Goal: Task Accomplishment & Management: Use online tool/utility

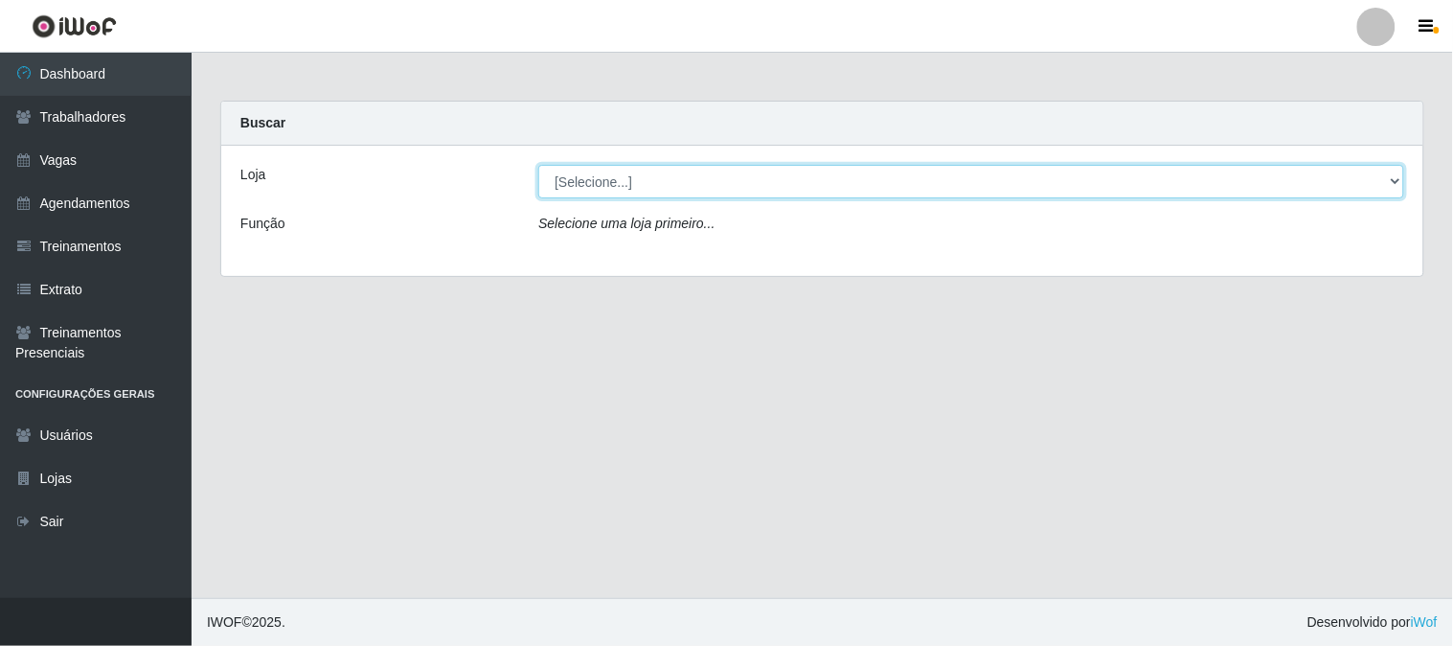
drag, startPoint x: 650, startPoint y: 178, endPoint x: 656, endPoint y: 195, distance: 18.5
click at [652, 184] on select "[Selecione...] Sapore D'italia" at bounding box center [971, 182] width 866 height 34
select select "266"
click at [538, 165] on select "[Selecione...] Sapore D'italia" at bounding box center [971, 182] width 866 height 34
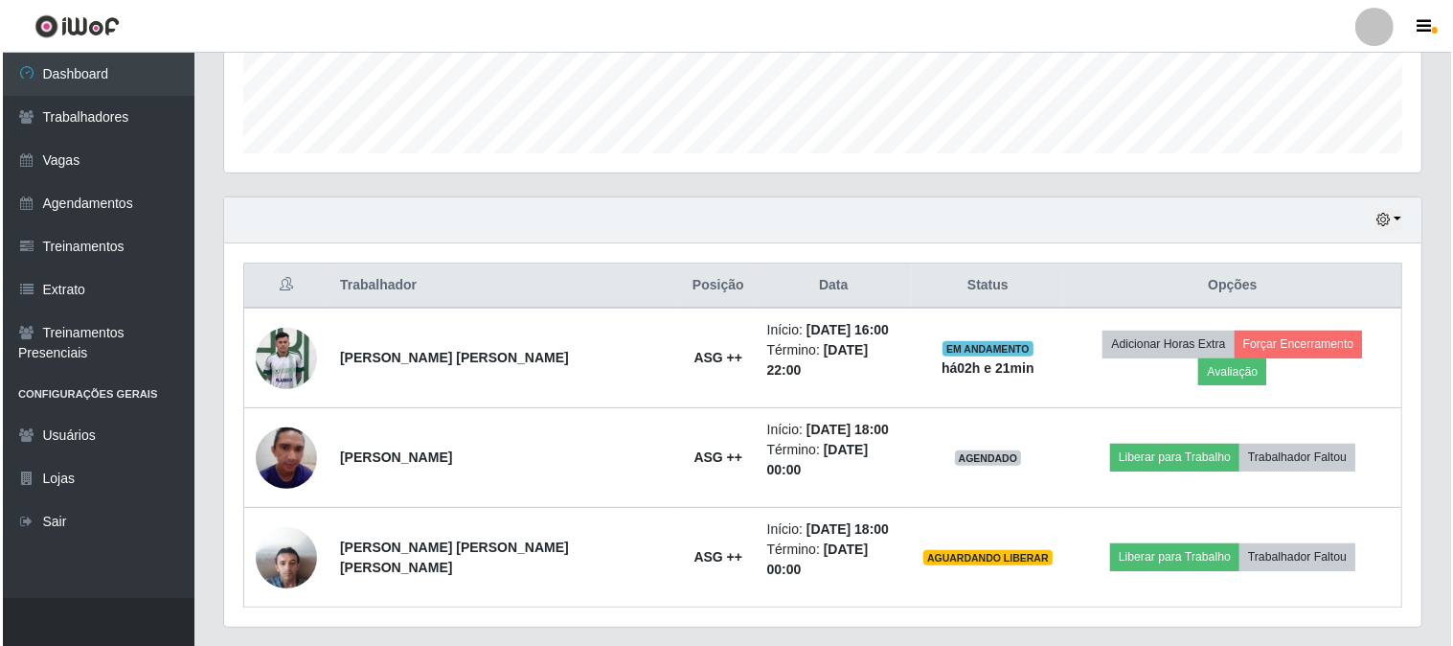
scroll to position [541, 0]
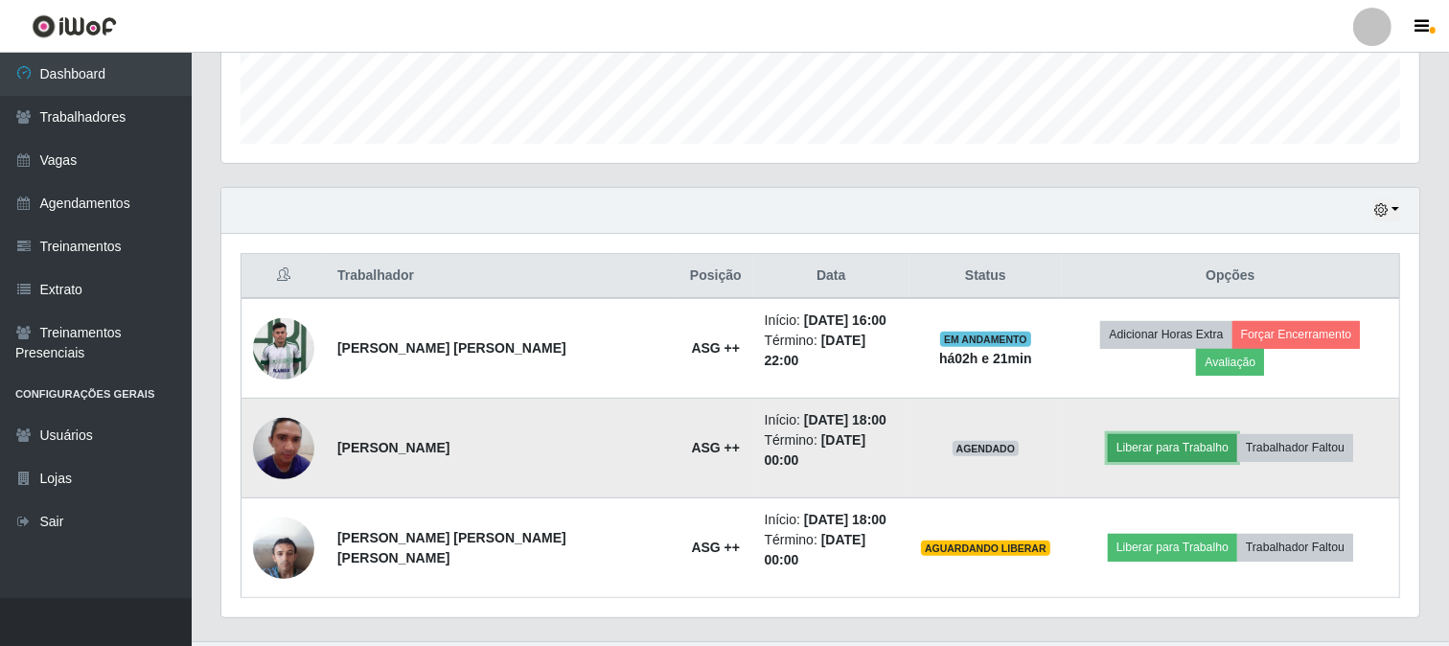
click at [1157, 435] on button "Liberar para Trabalho" at bounding box center [1171, 447] width 129 height 27
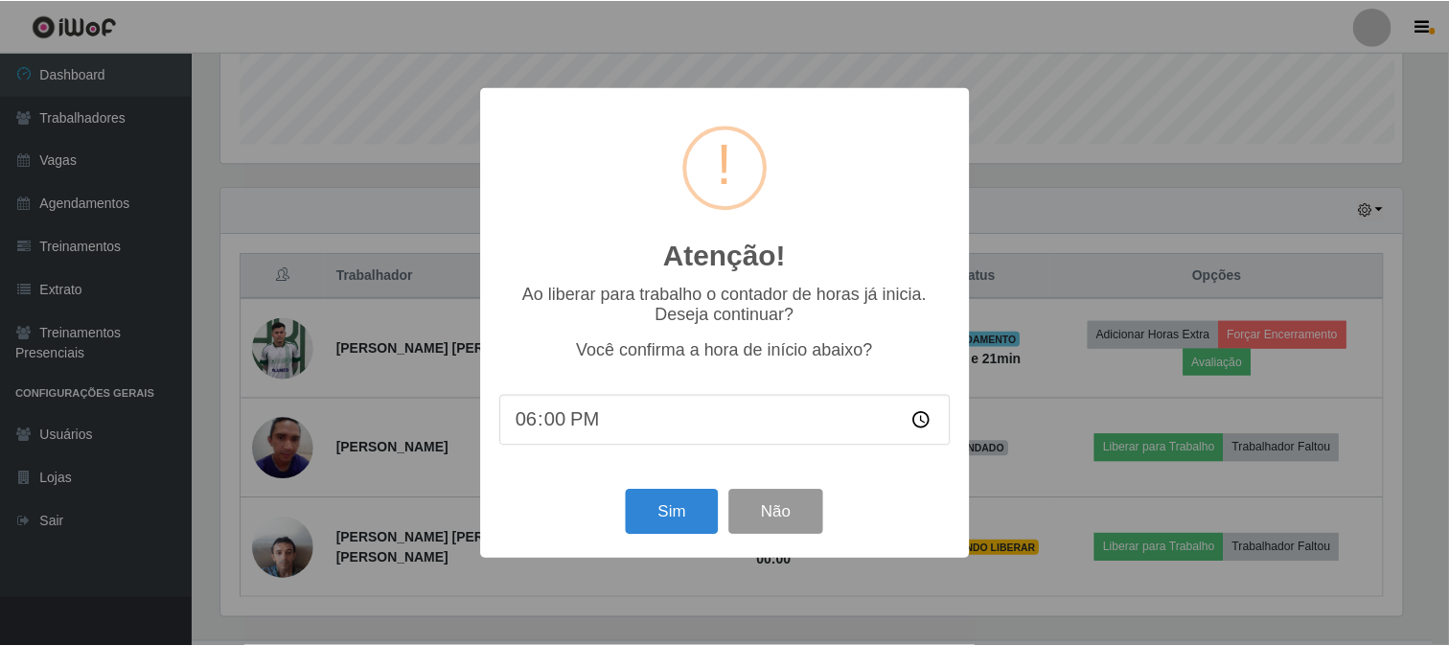
scroll to position [397, 1185]
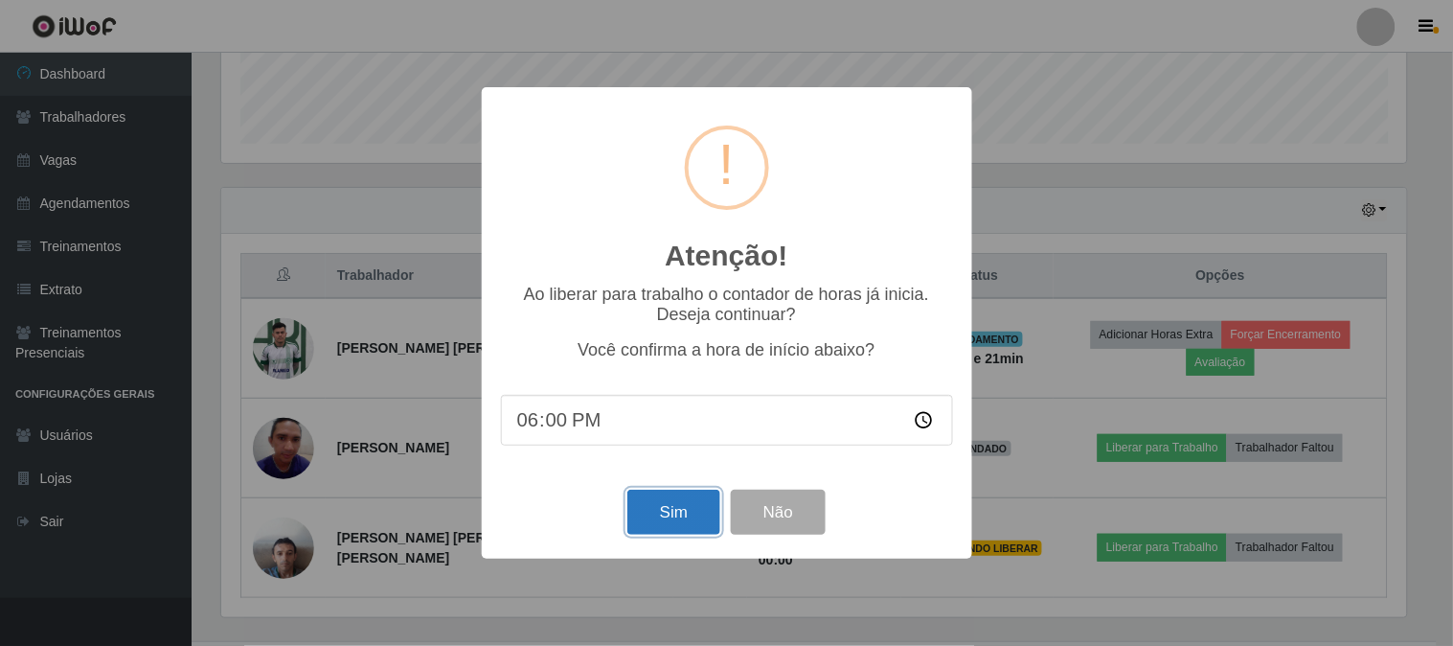
click at [654, 517] on button "Sim" at bounding box center [674, 512] width 93 height 45
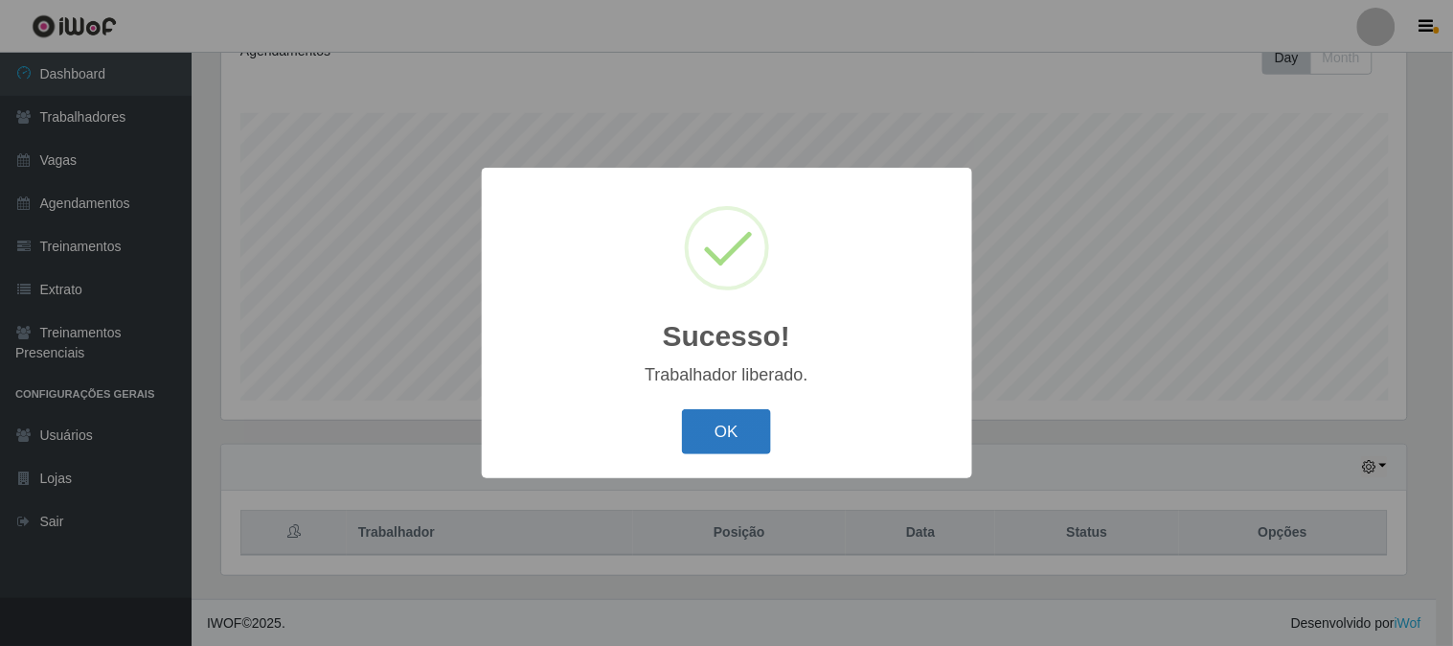
click at [709, 438] on button "OK" at bounding box center [726, 431] width 89 height 45
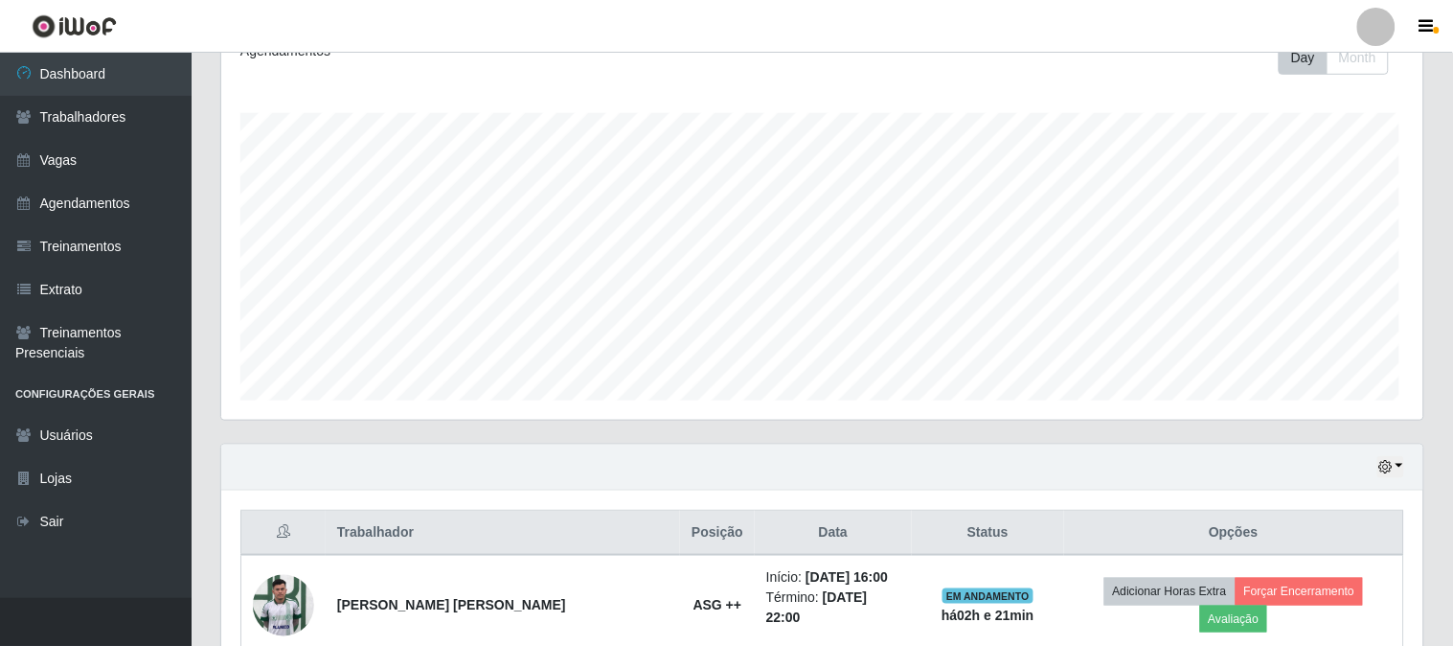
scroll to position [397, 1198]
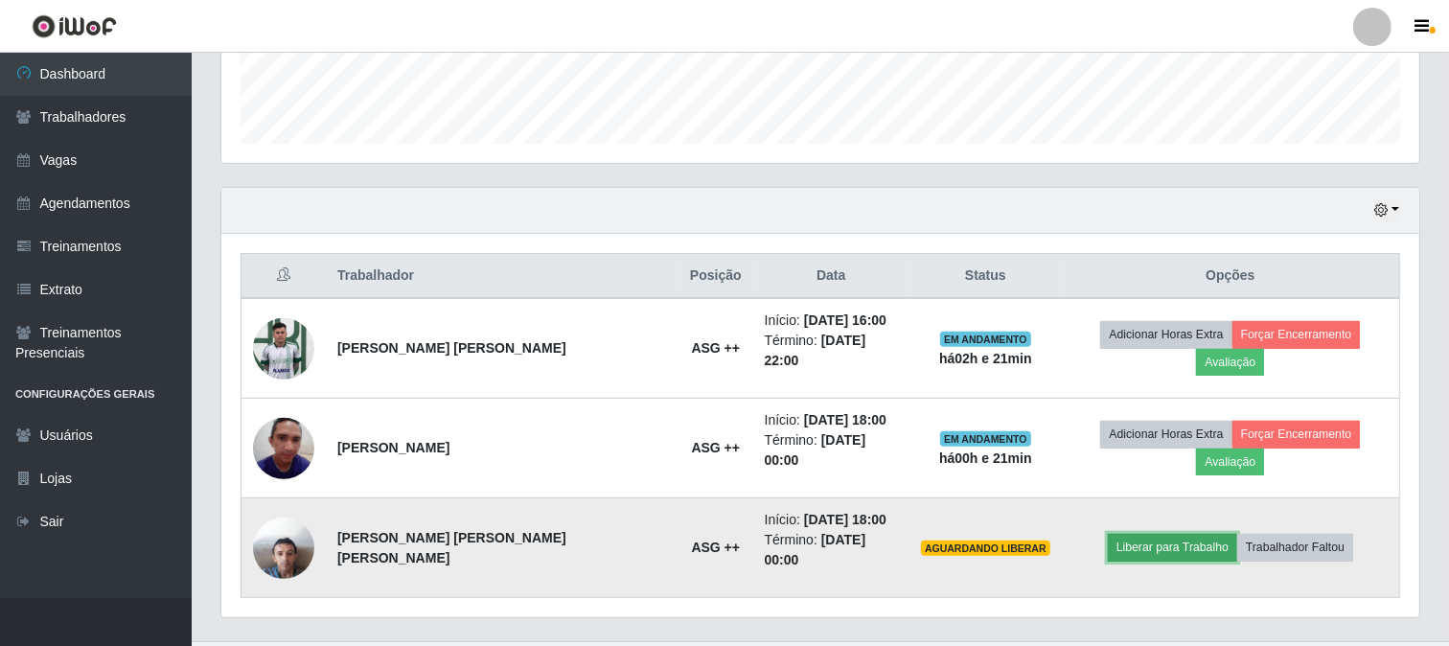
click at [1145, 534] on button "Liberar para Trabalho" at bounding box center [1171, 547] width 129 height 27
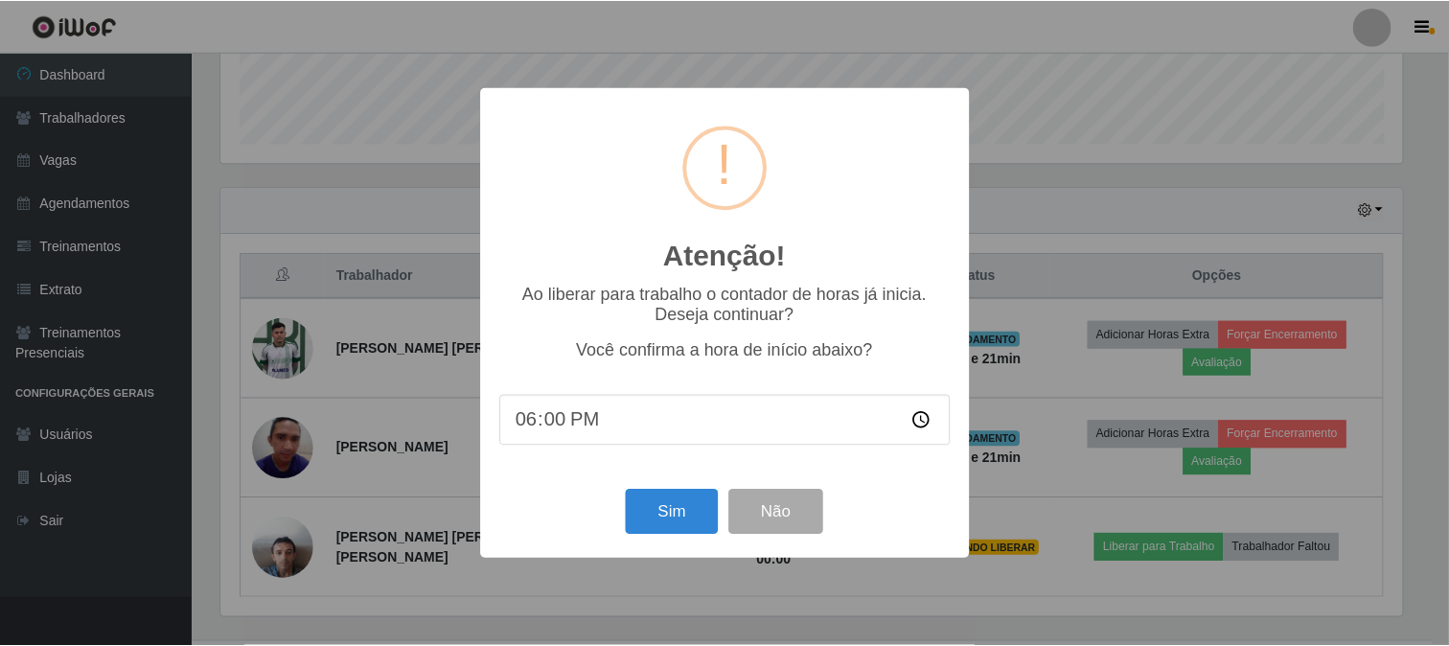
scroll to position [397, 1185]
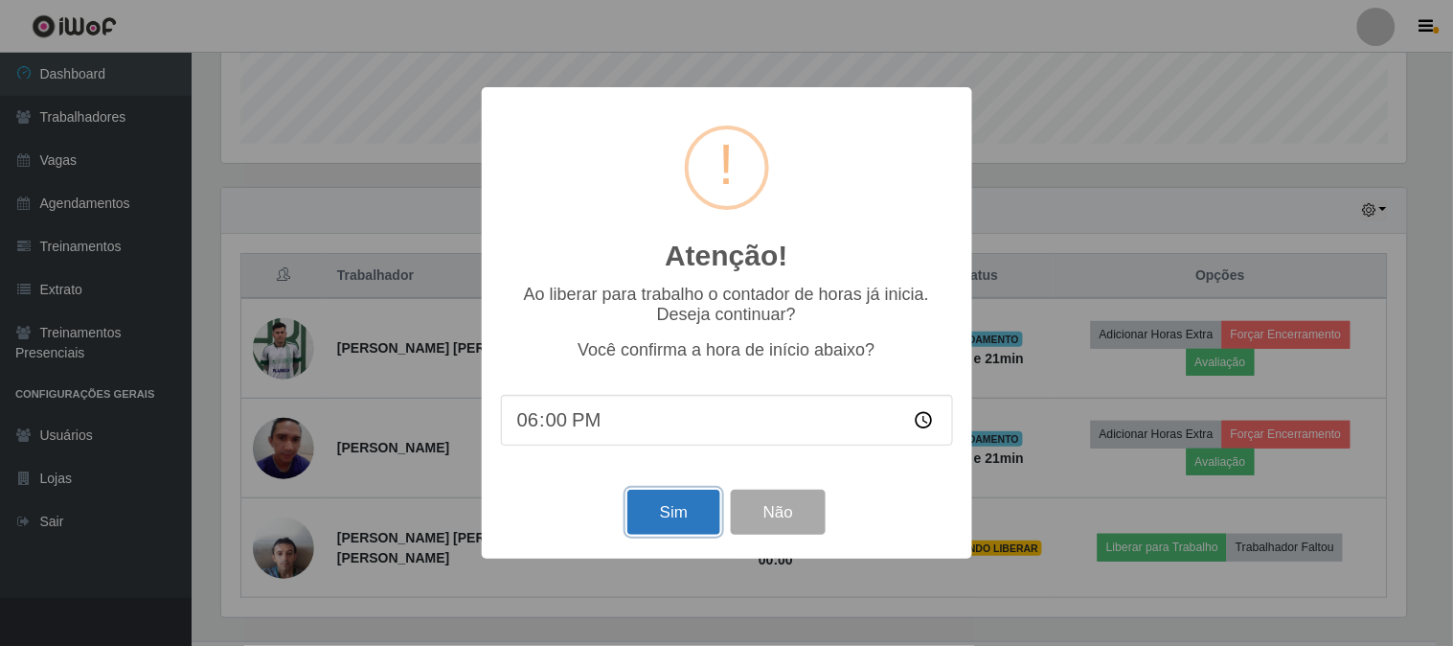
click at [673, 529] on button "Sim" at bounding box center [674, 512] width 93 height 45
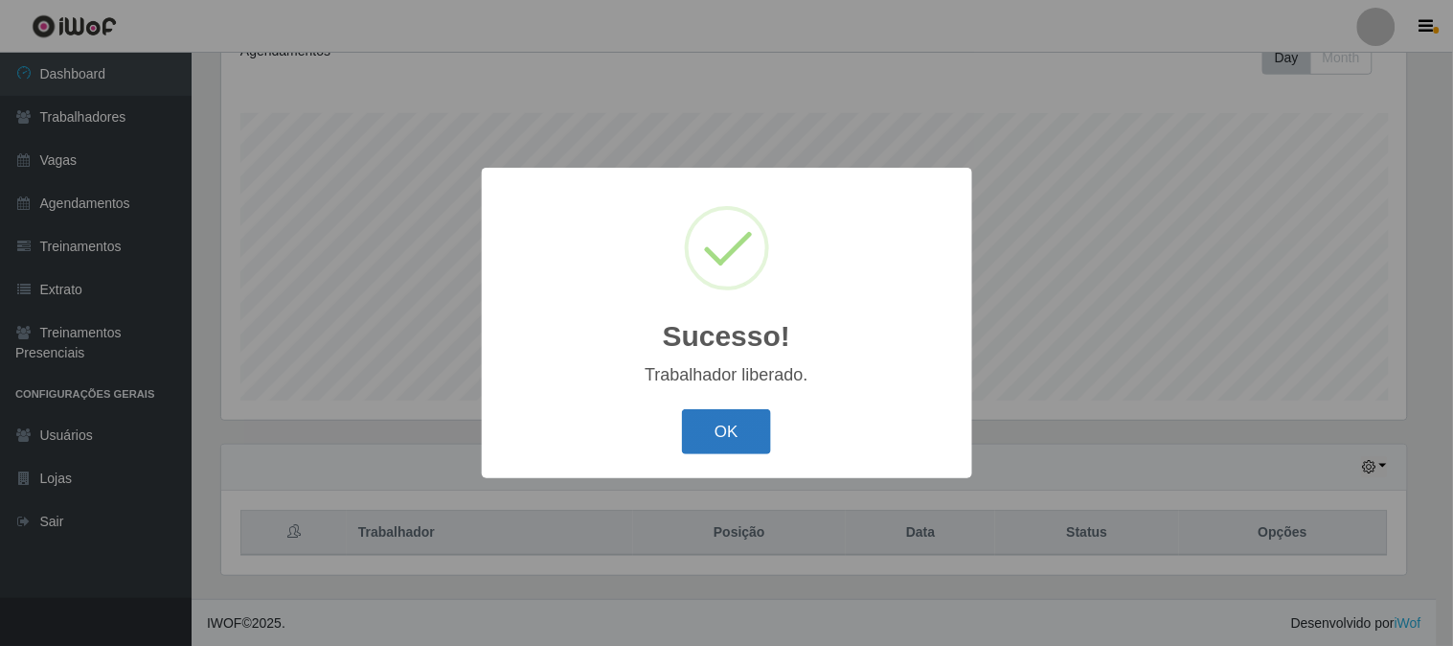
click at [714, 445] on button "OK" at bounding box center [726, 431] width 89 height 45
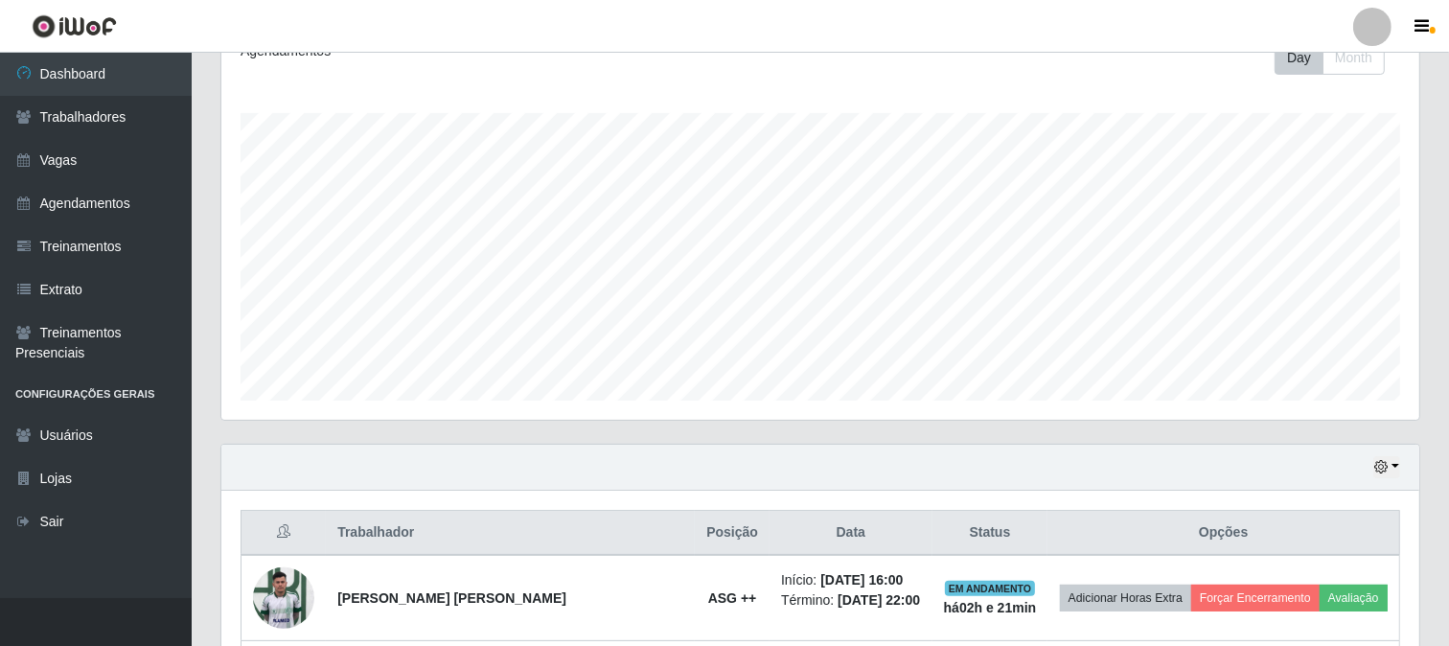
scroll to position [541, 0]
